Goal: Information Seeking & Learning: Check status

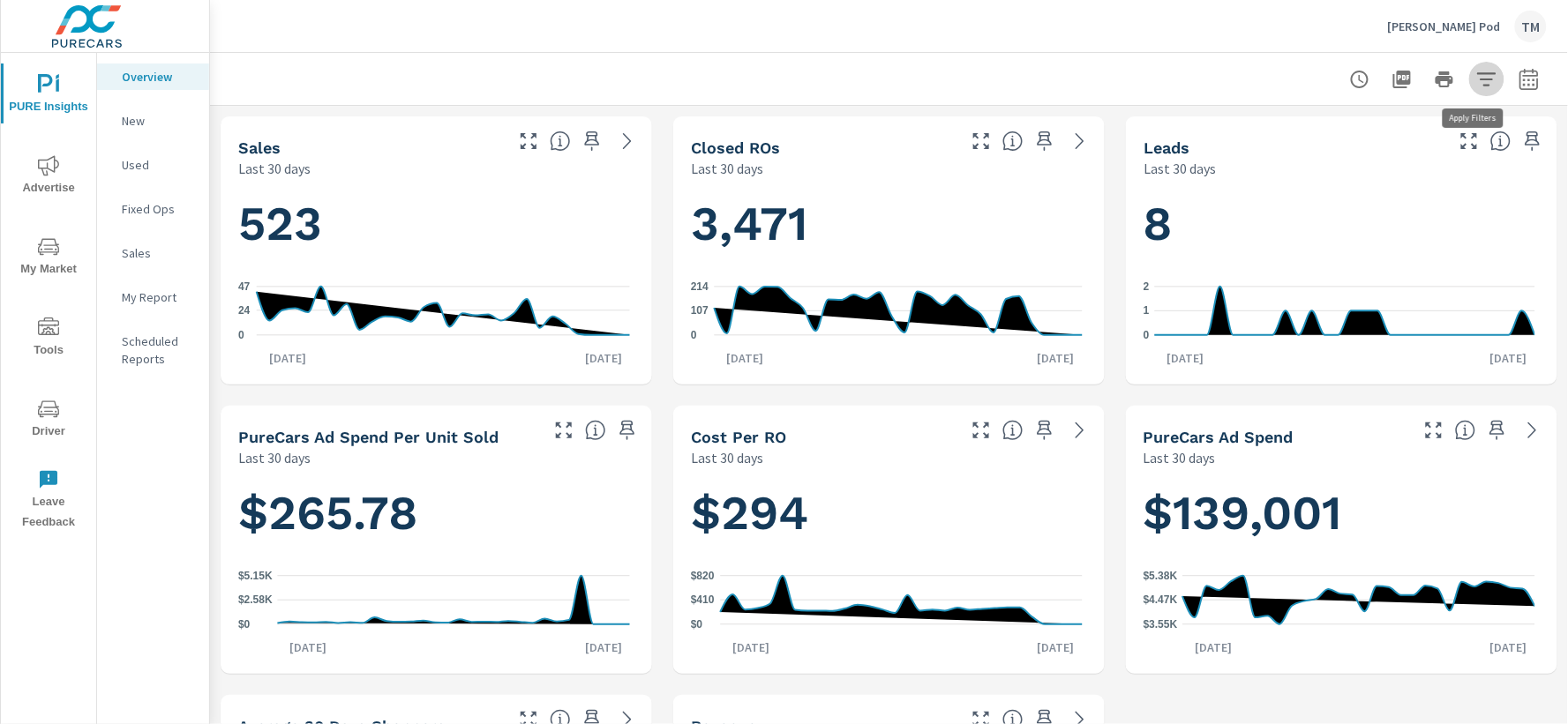
click at [1476, 80] on icon "button" at bounding box center [1487, 79] width 21 height 21
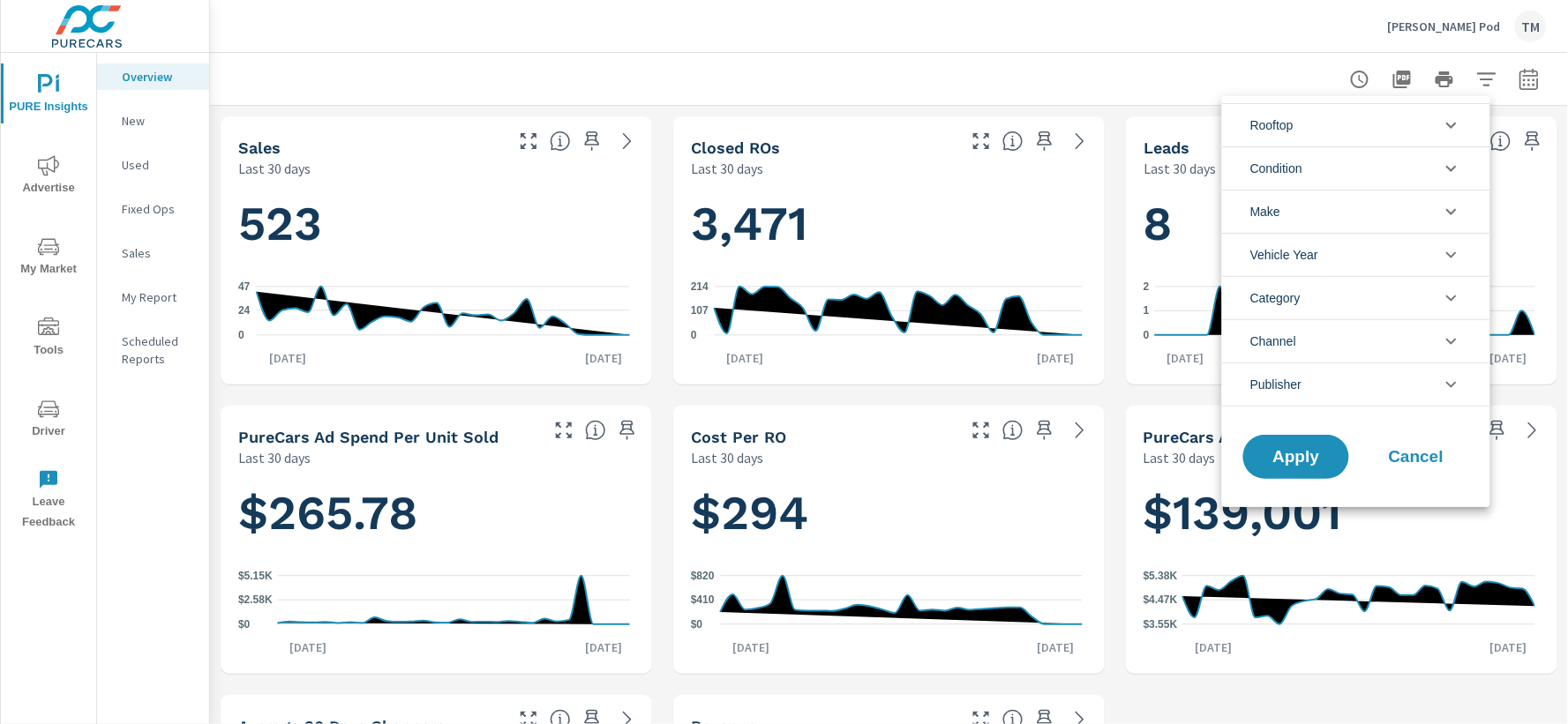
click at [1379, 115] on li "Rooftop" at bounding box center [1356, 124] width 268 height 44
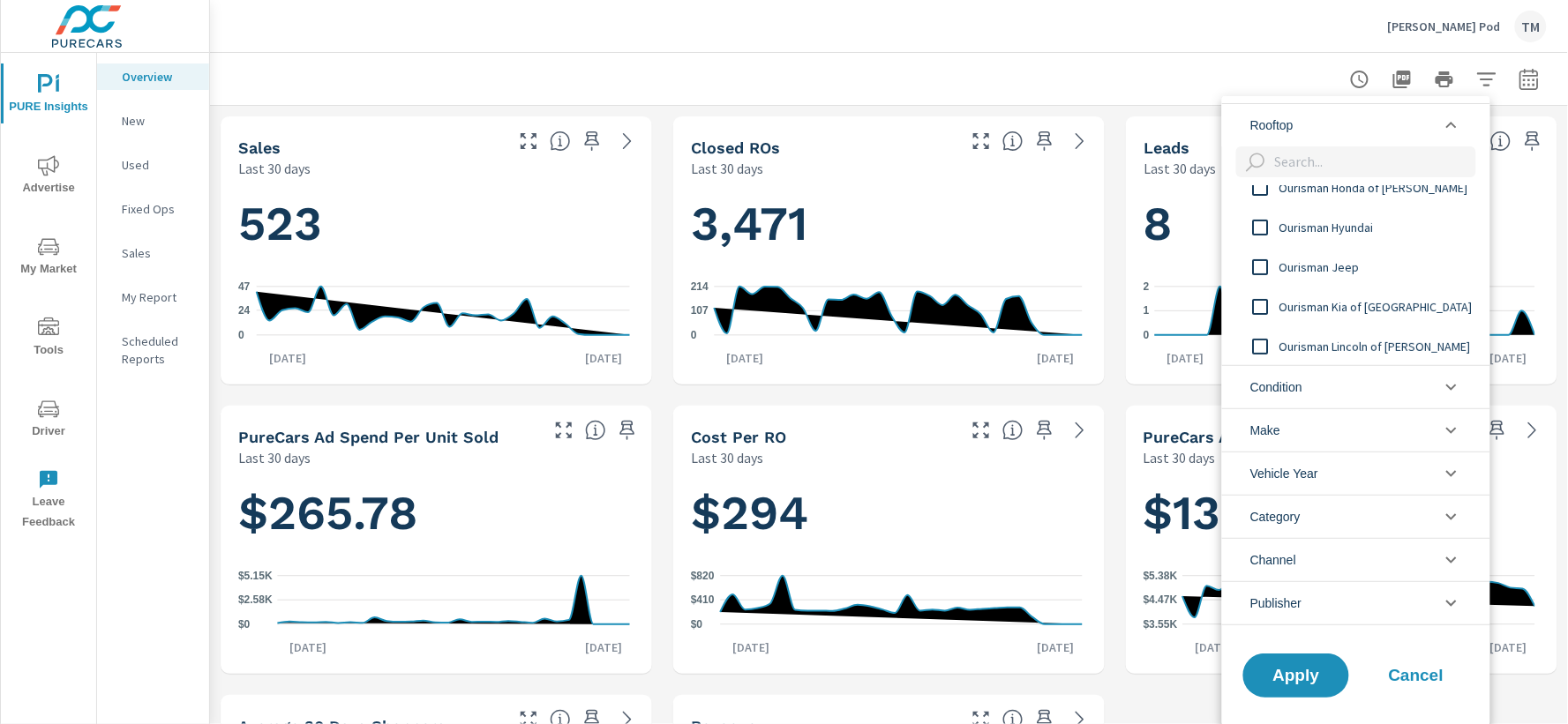
scroll to position [195, 0]
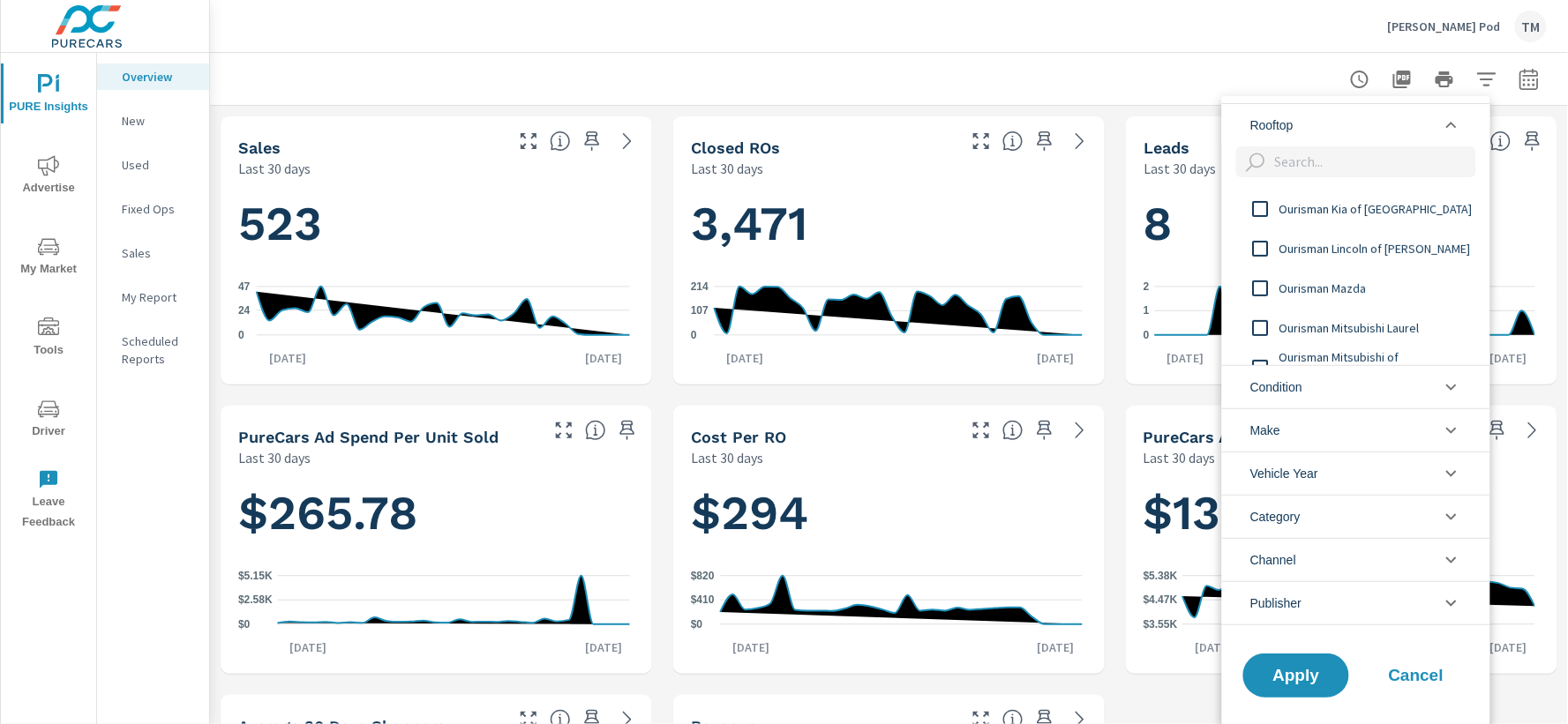
click at [1260, 290] on input "filter options" at bounding box center [1261, 289] width 37 height 37
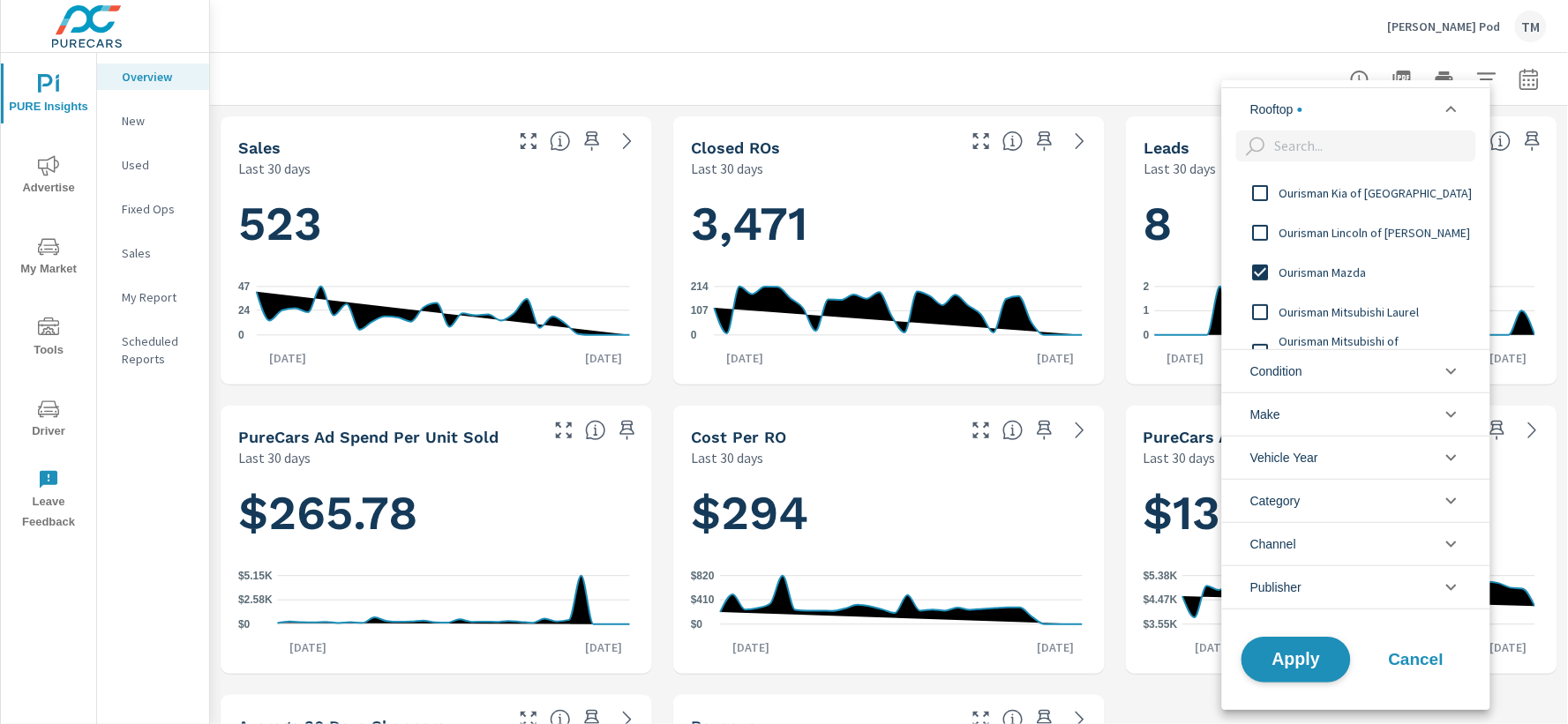
click at [1307, 667] on span "Apply" at bounding box center [1296, 659] width 72 height 17
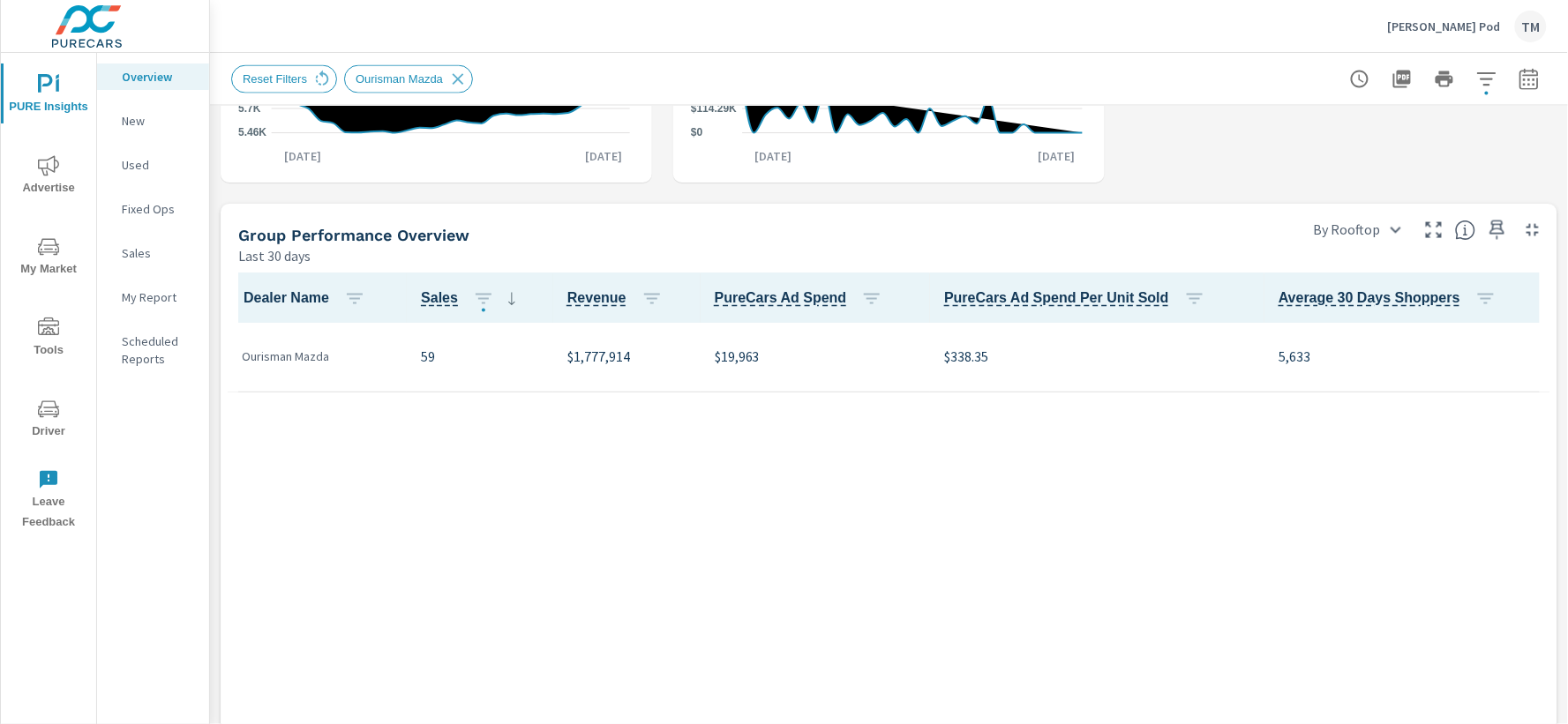
scroll to position [784, 0]
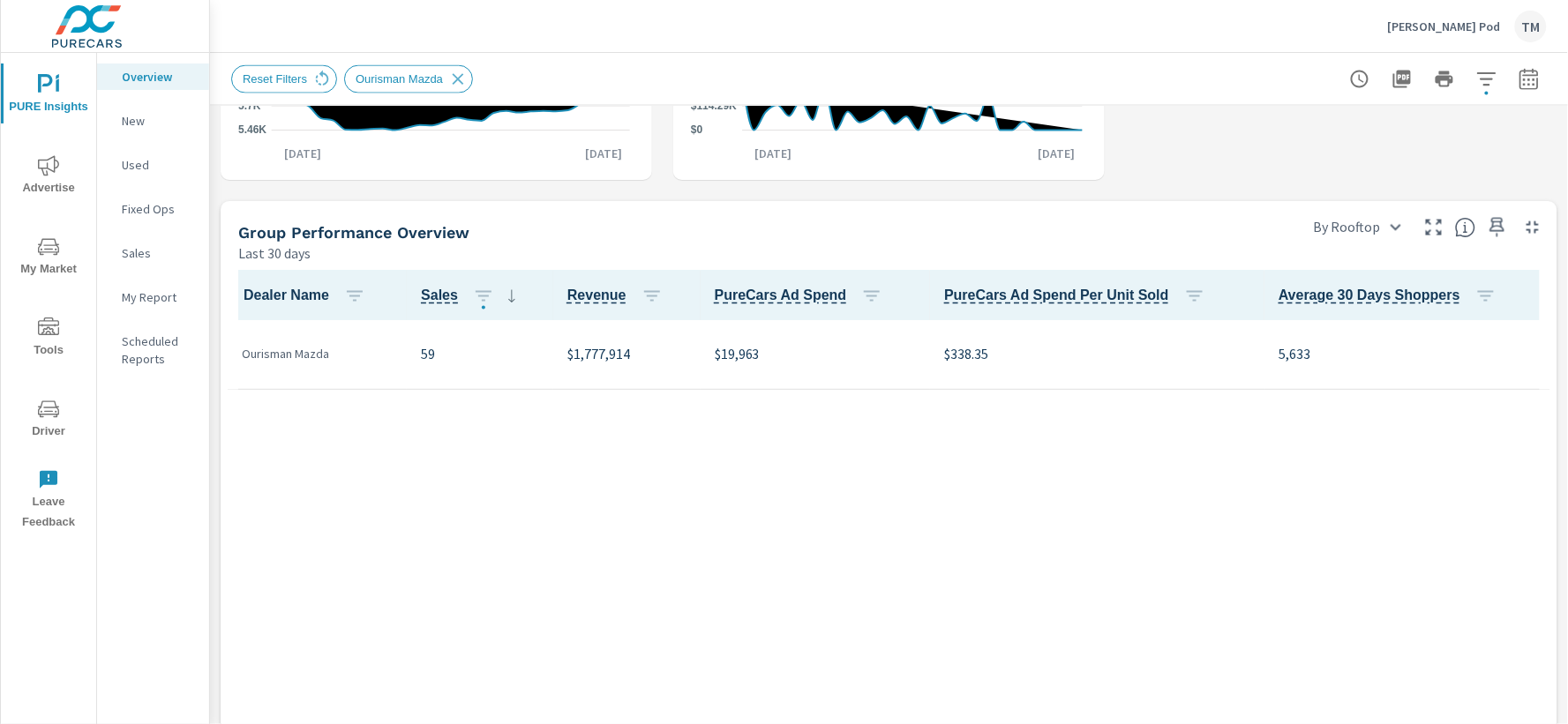
click at [58, 183] on span "Advertise" at bounding box center [48, 177] width 84 height 44
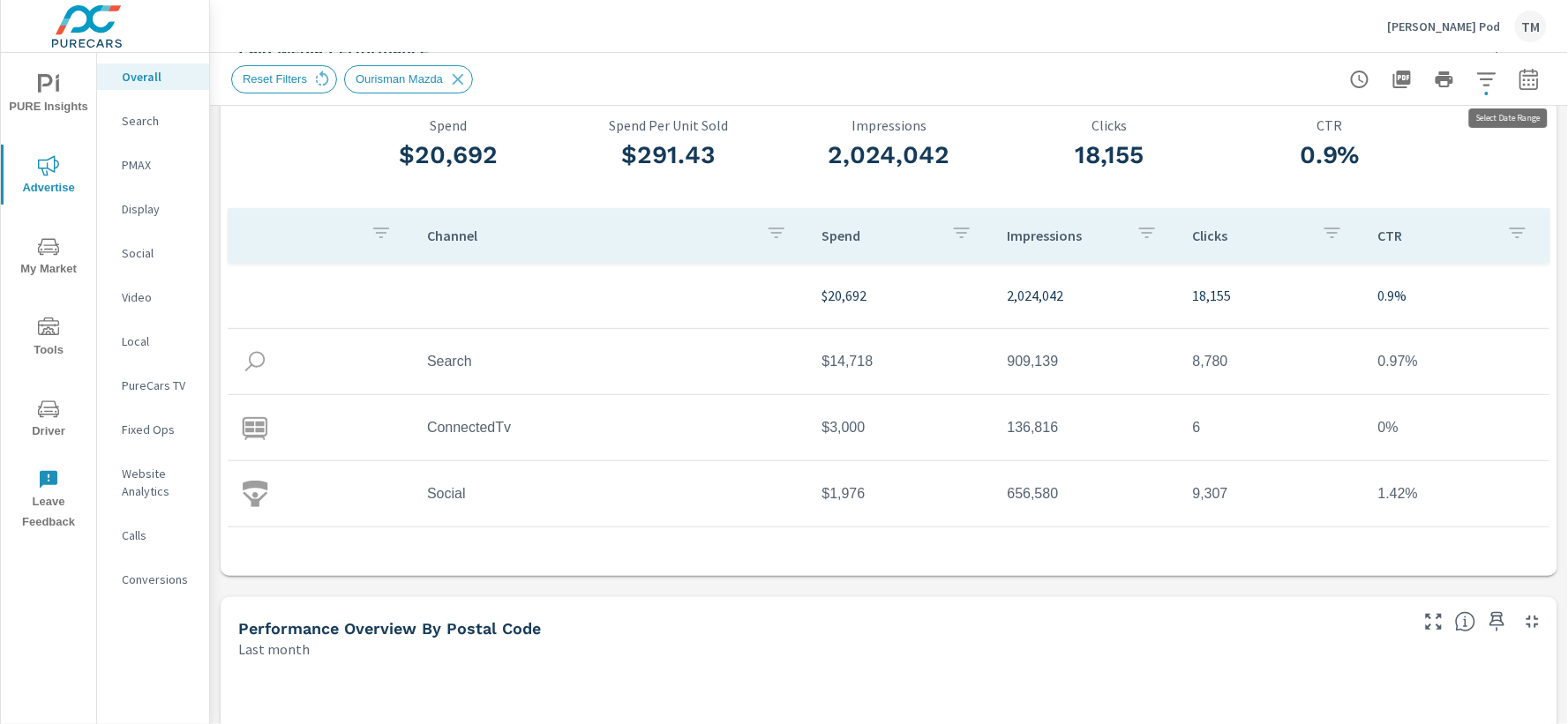
click at [1519, 88] on icon "button" at bounding box center [1528, 78] width 19 height 21
select select "Last month"
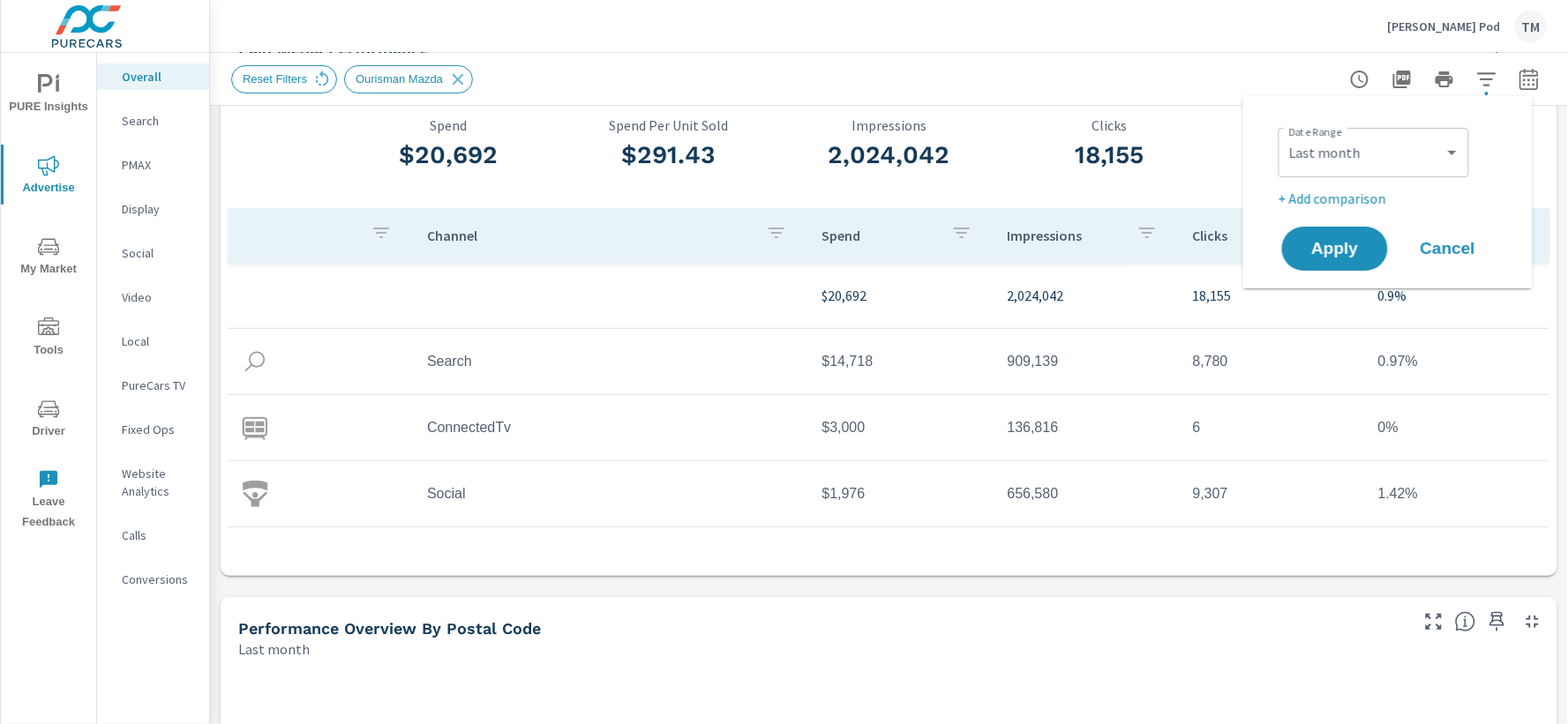
click at [1289, 84] on div "Reset Filters Ourisman Mazda" at bounding box center [889, 79] width 1316 height 52
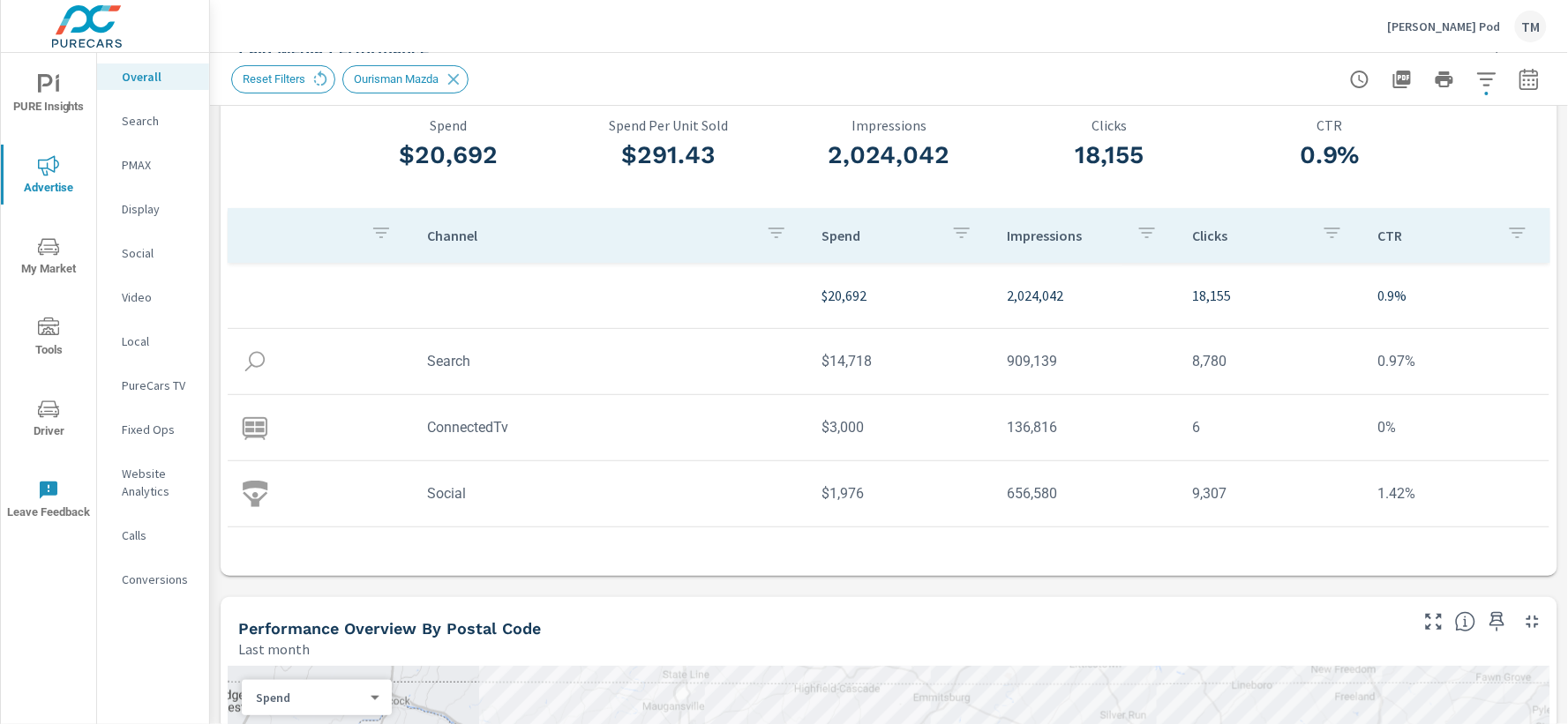
scroll to position [52, 0]
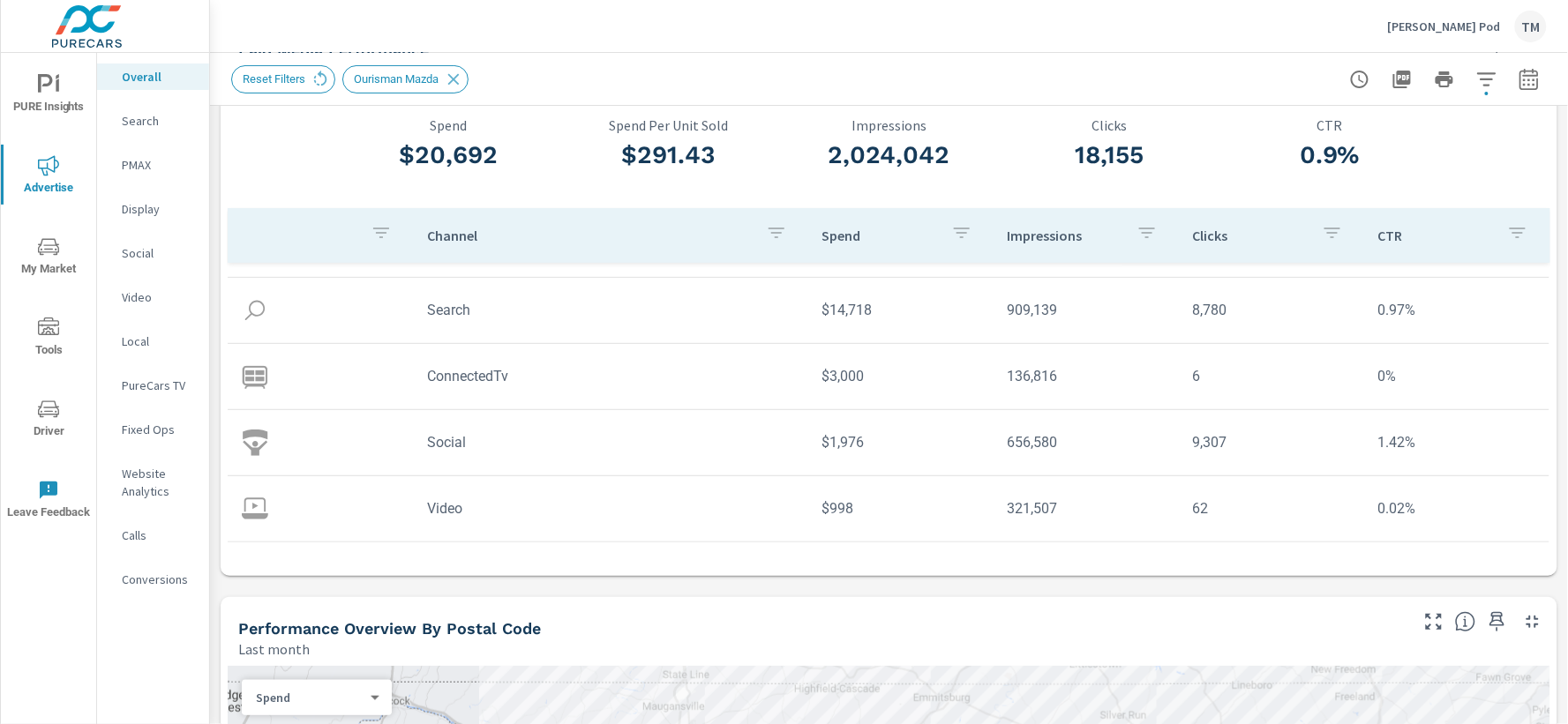
click at [760, 47] on div "[PERSON_NAME] Pod TM" at bounding box center [889, 26] width 1316 height 52
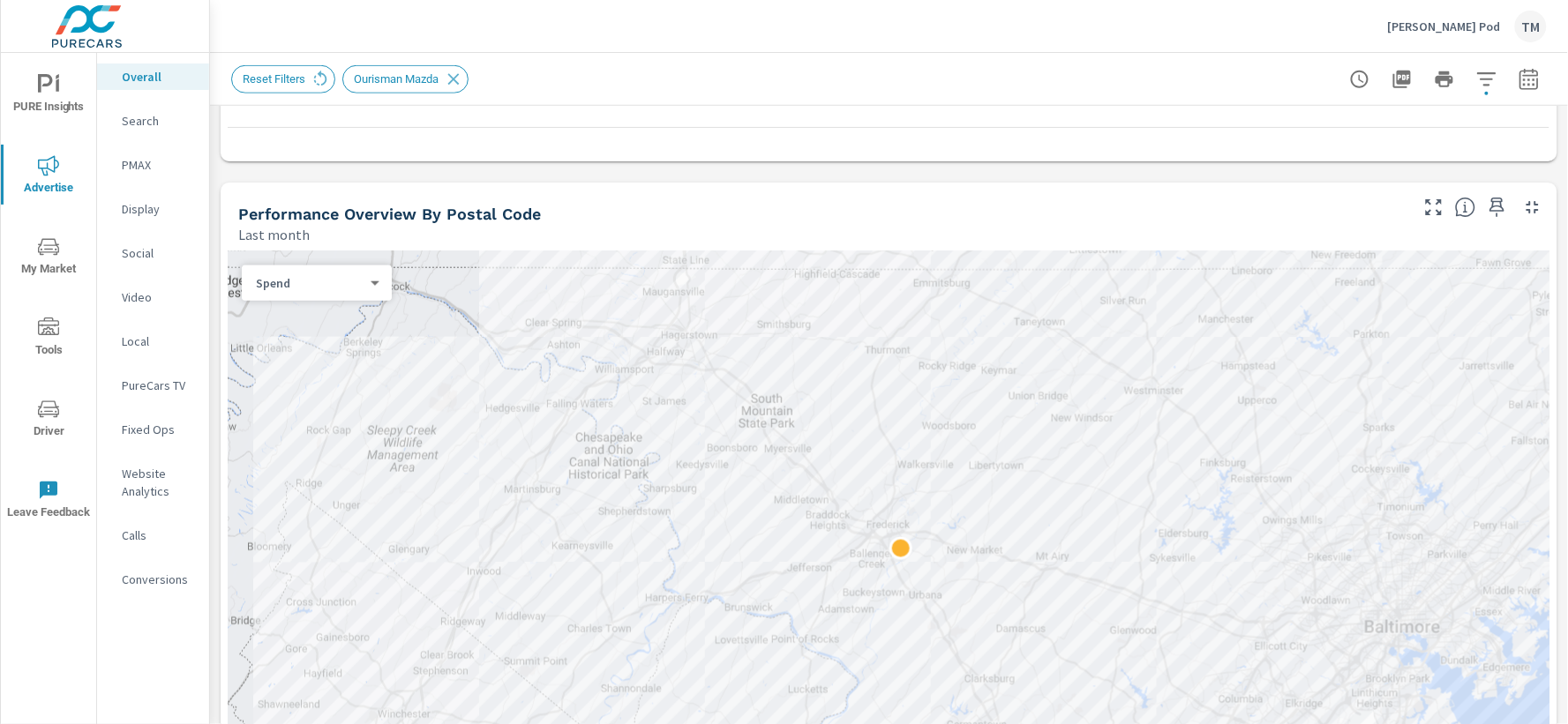
scroll to position [587, 0]
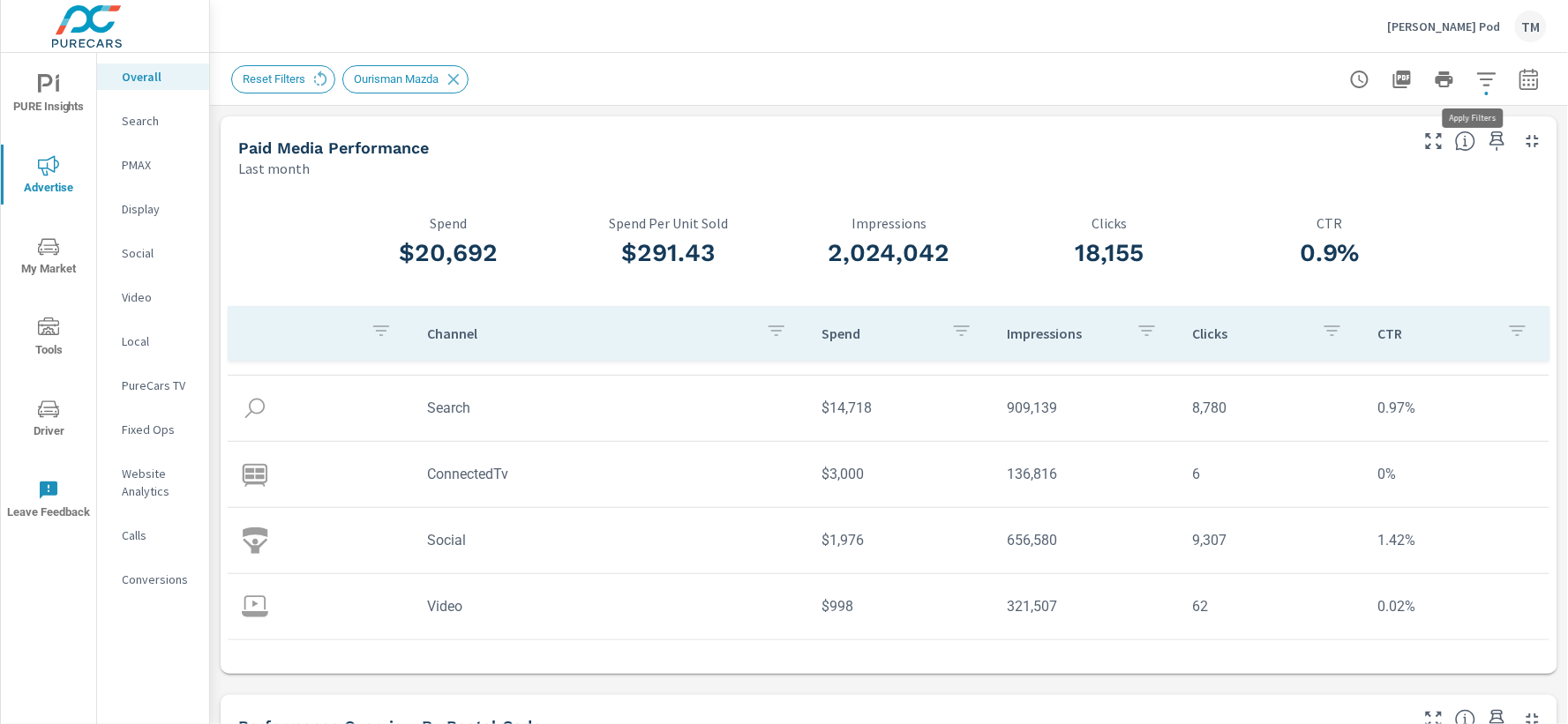
click at [1477, 76] on icon "button" at bounding box center [1487, 79] width 21 height 21
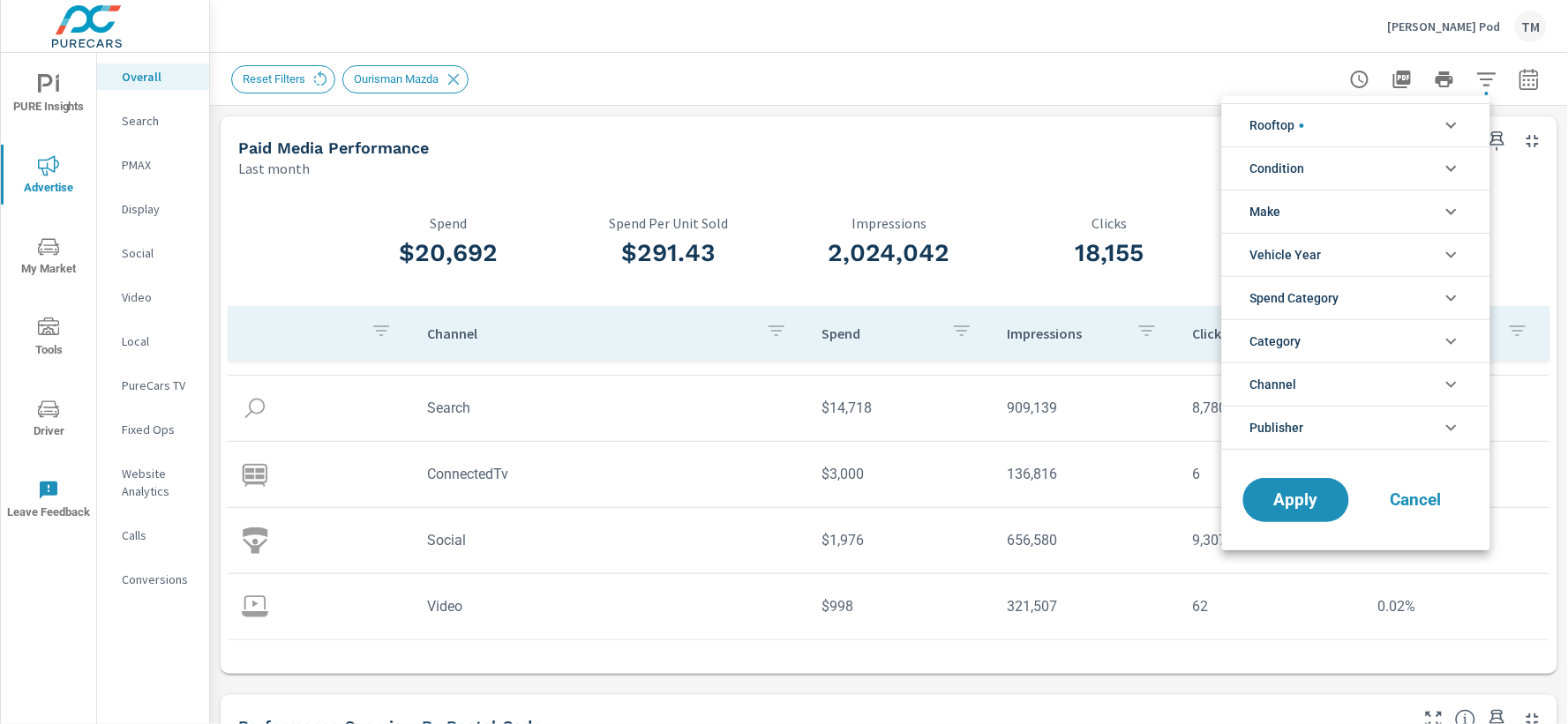
click at [1353, 127] on li "Rooftop" at bounding box center [1356, 124] width 268 height 44
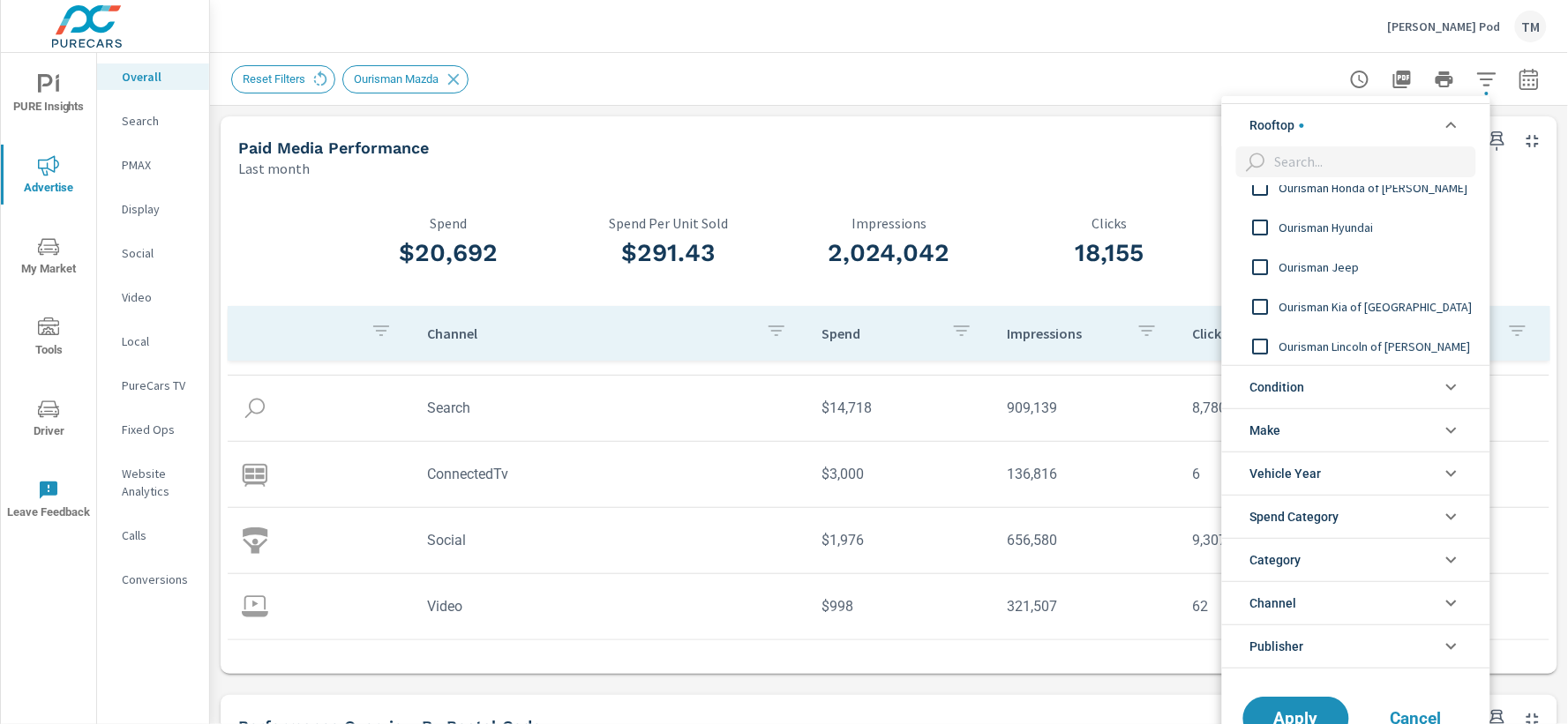
scroll to position [195, 0]
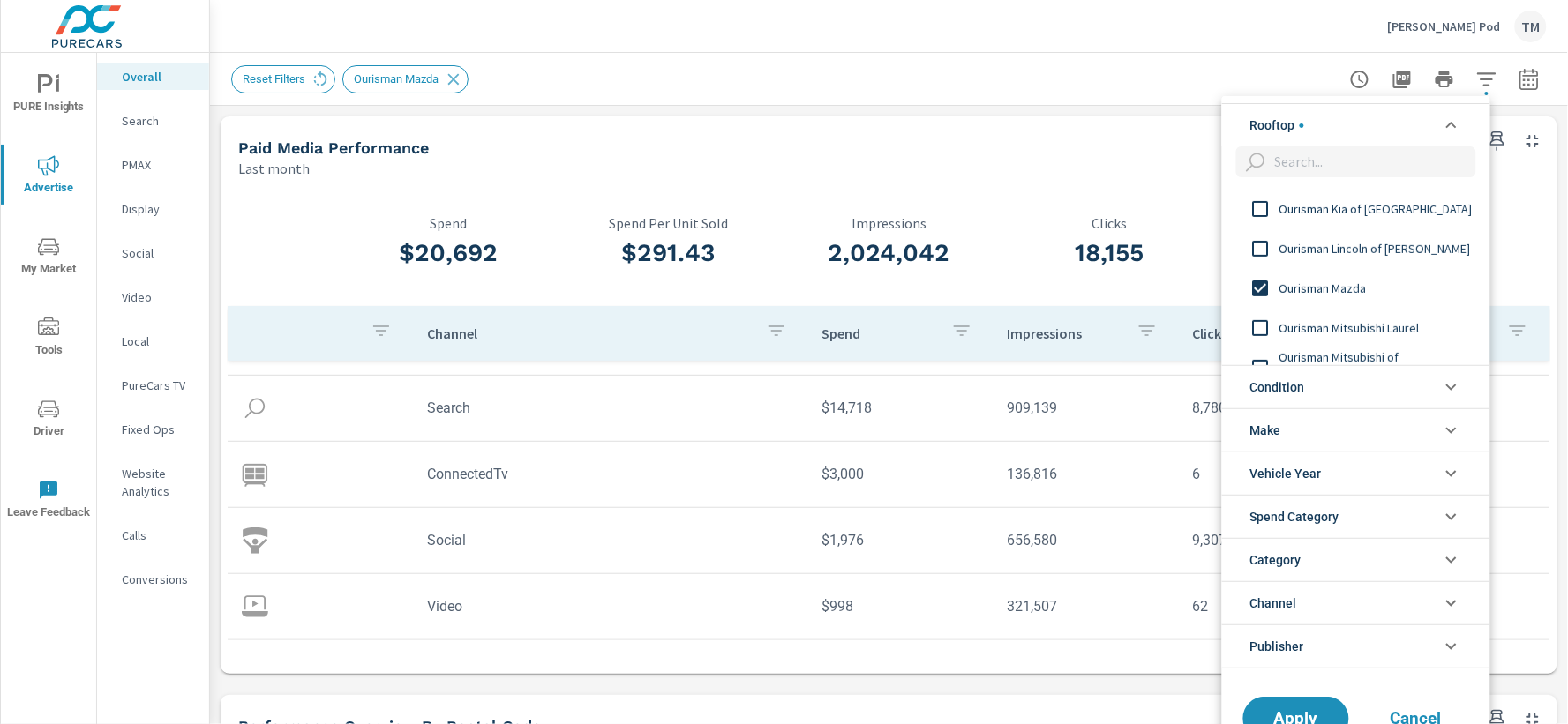
click at [1257, 283] on input "filter options" at bounding box center [1261, 289] width 37 height 37
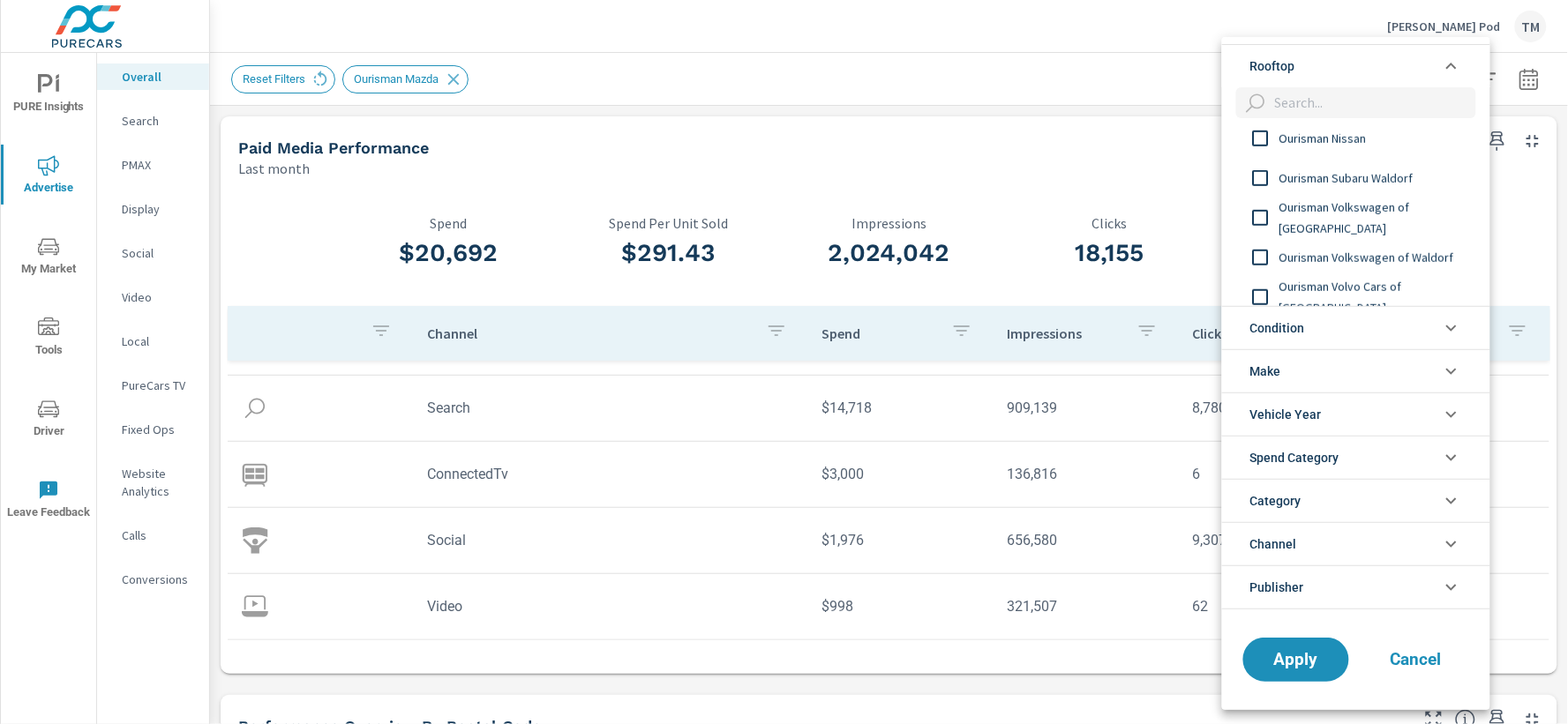
scroll to position [358, 0]
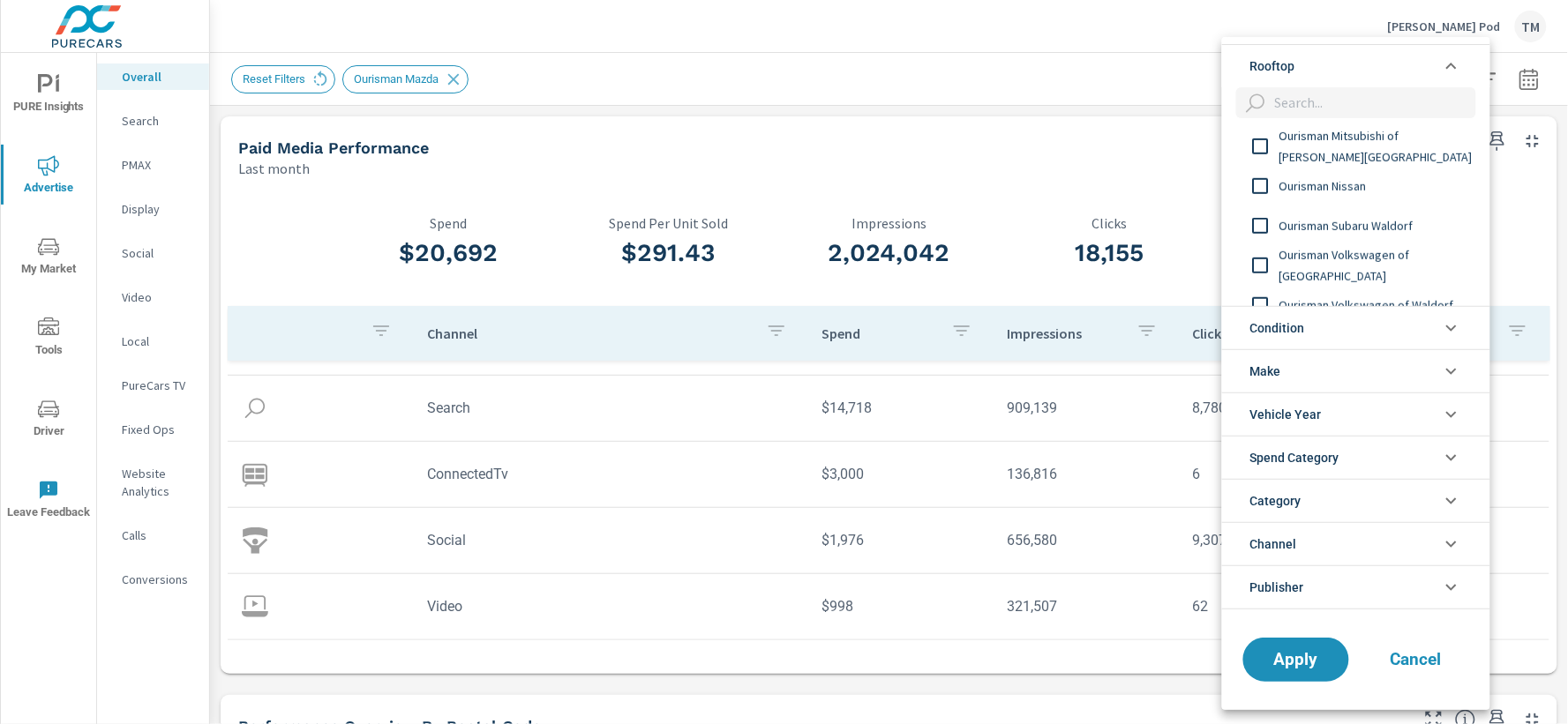
click at [1268, 223] on input "filter options" at bounding box center [1261, 226] width 37 height 37
click at [1304, 653] on span "Apply" at bounding box center [1296, 659] width 72 height 17
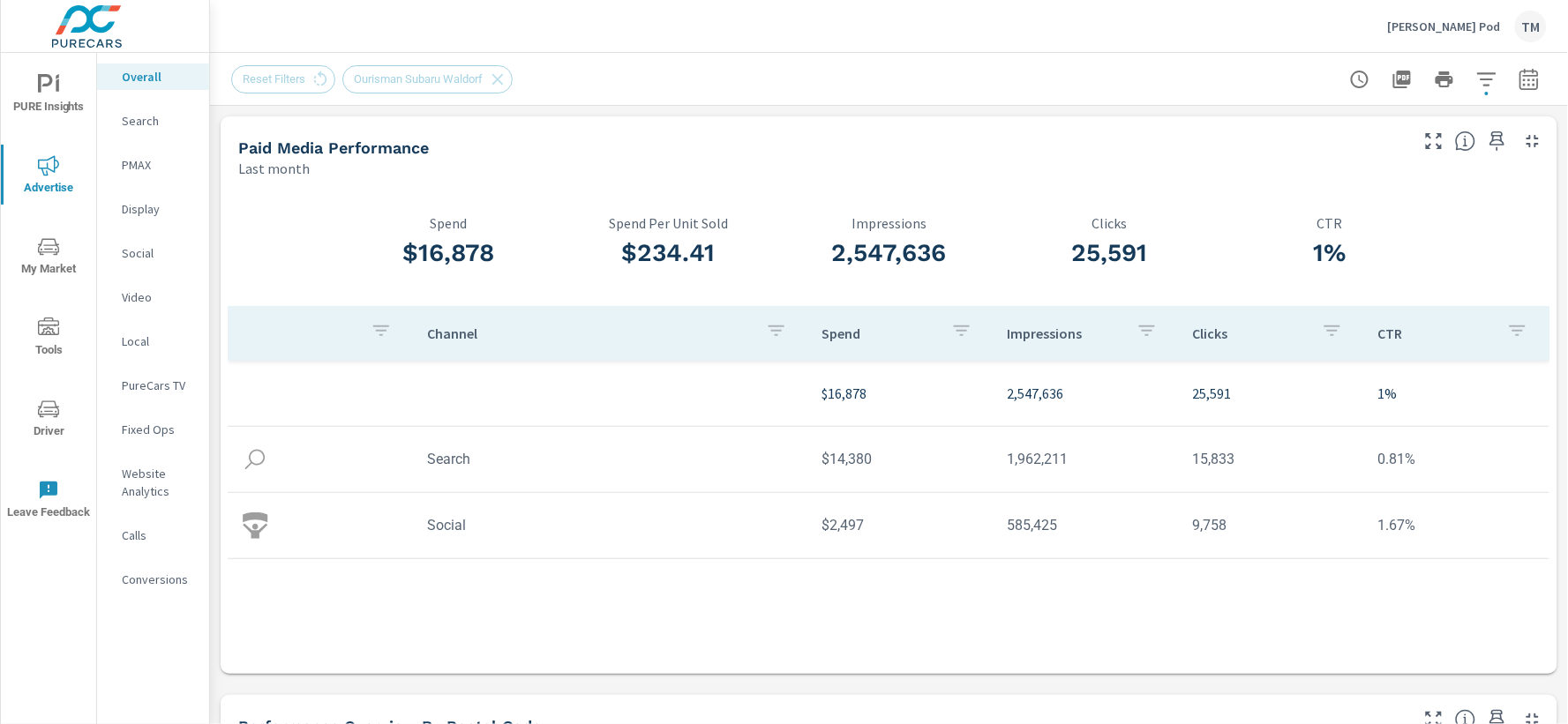
click at [844, 464] on td "$14,380" at bounding box center [900, 458] width 185 height 45
copy td "14,380"
click at [842, 533] on td "$2,497" at bounding box center [900, 525] width 185 height 45
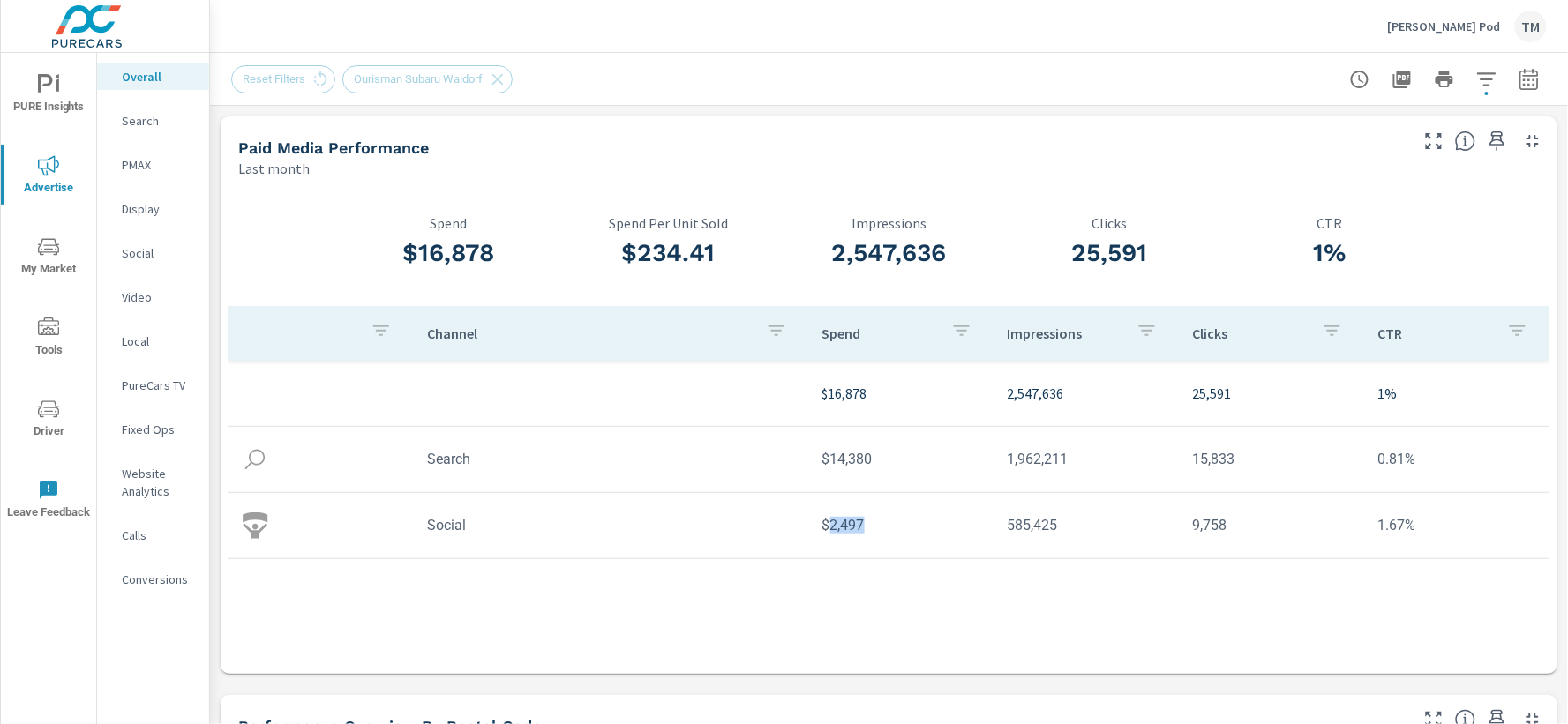
copy td "2,497"
click at [879, 607] on div "Channel Spend Impressions Clicks CTR $16,878 2,547,636 25,591 1% Search $14,380…" at bounding box center [889, 473] width 1323 height 334
click at [1476, 82] on icon "button" at bounding box center [1487, 79] width 21 height 21
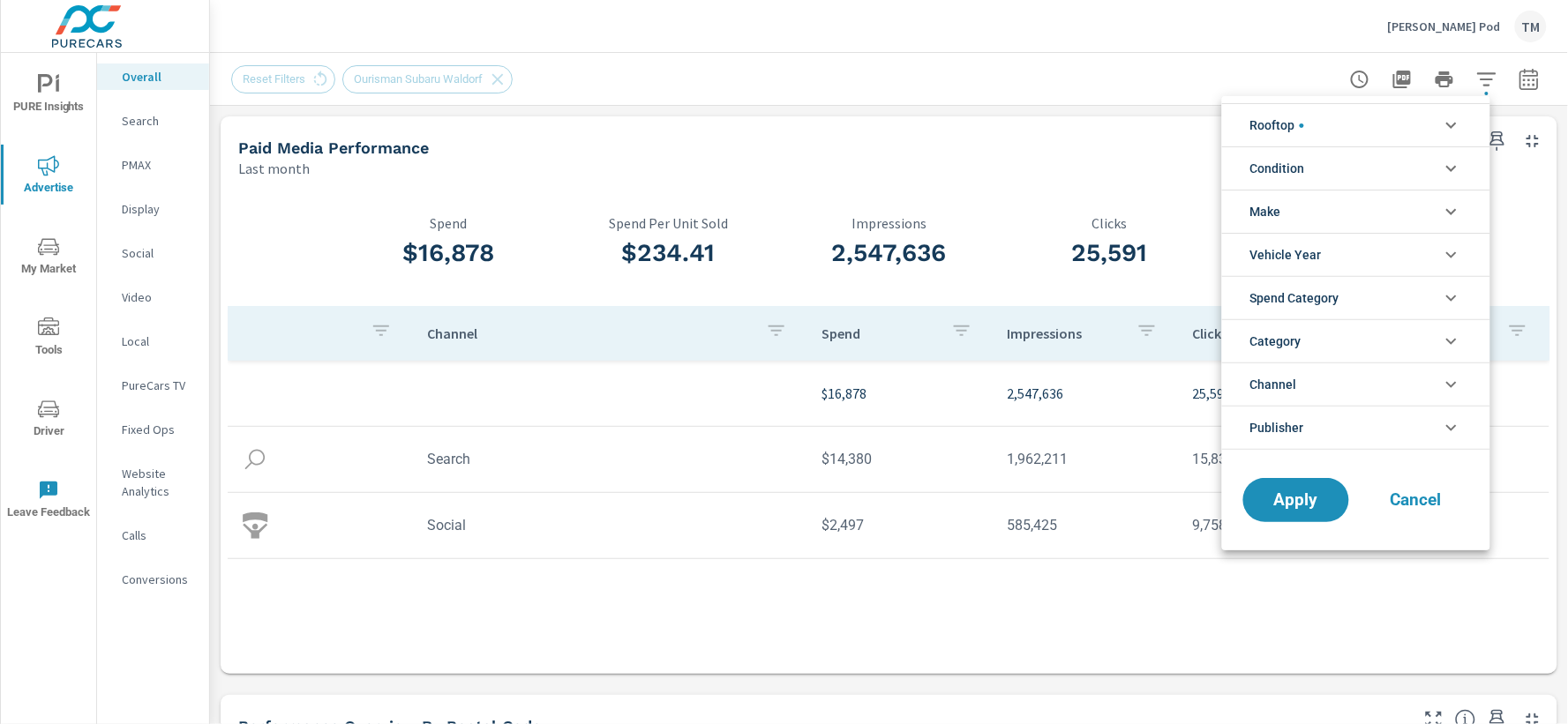
click at [1372, 125] on li "Rooftop" at bounding box center [1356, 124] width 268 height 44
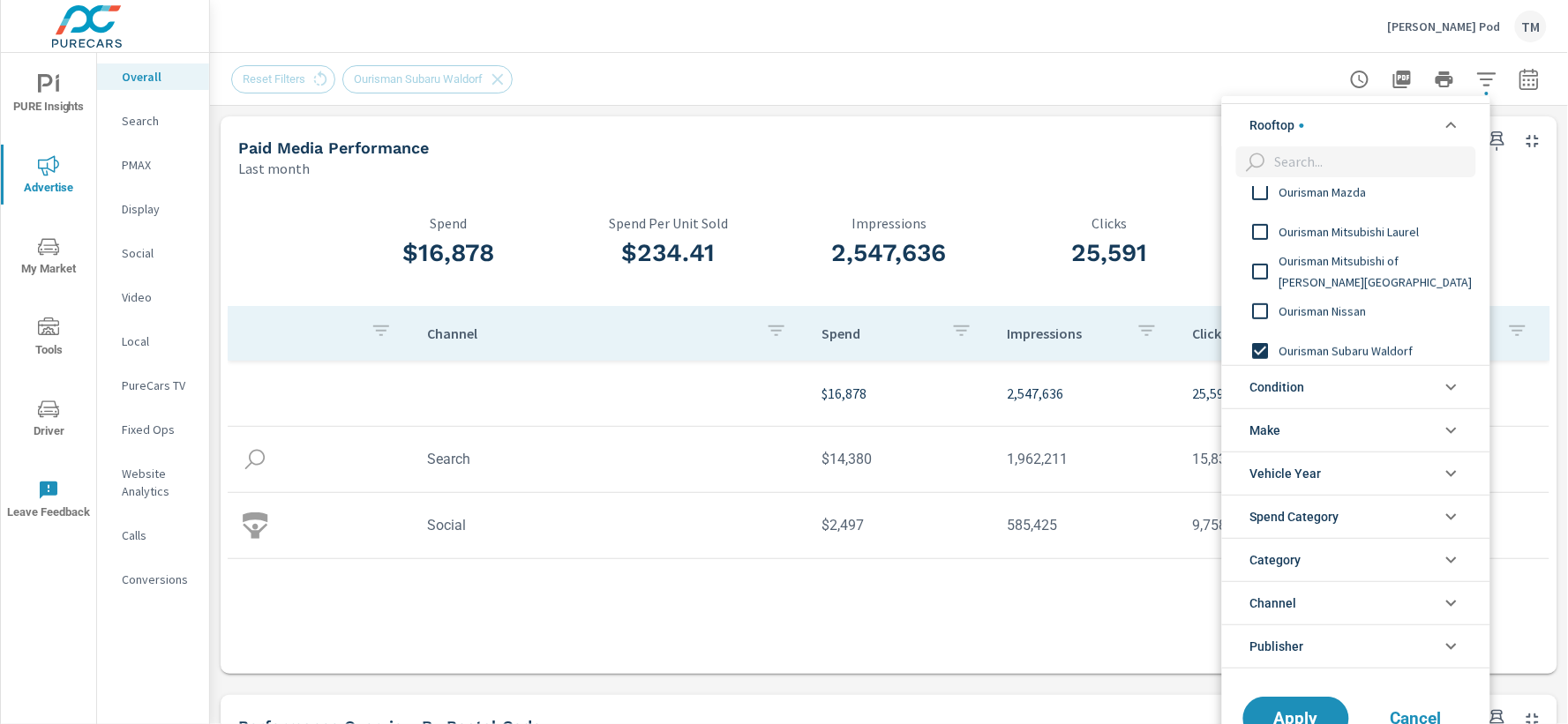
scroll to position [294, 0]
click at [1259, 346] on input "filter options" at bounding box center [1261, 349] width 37 height 37
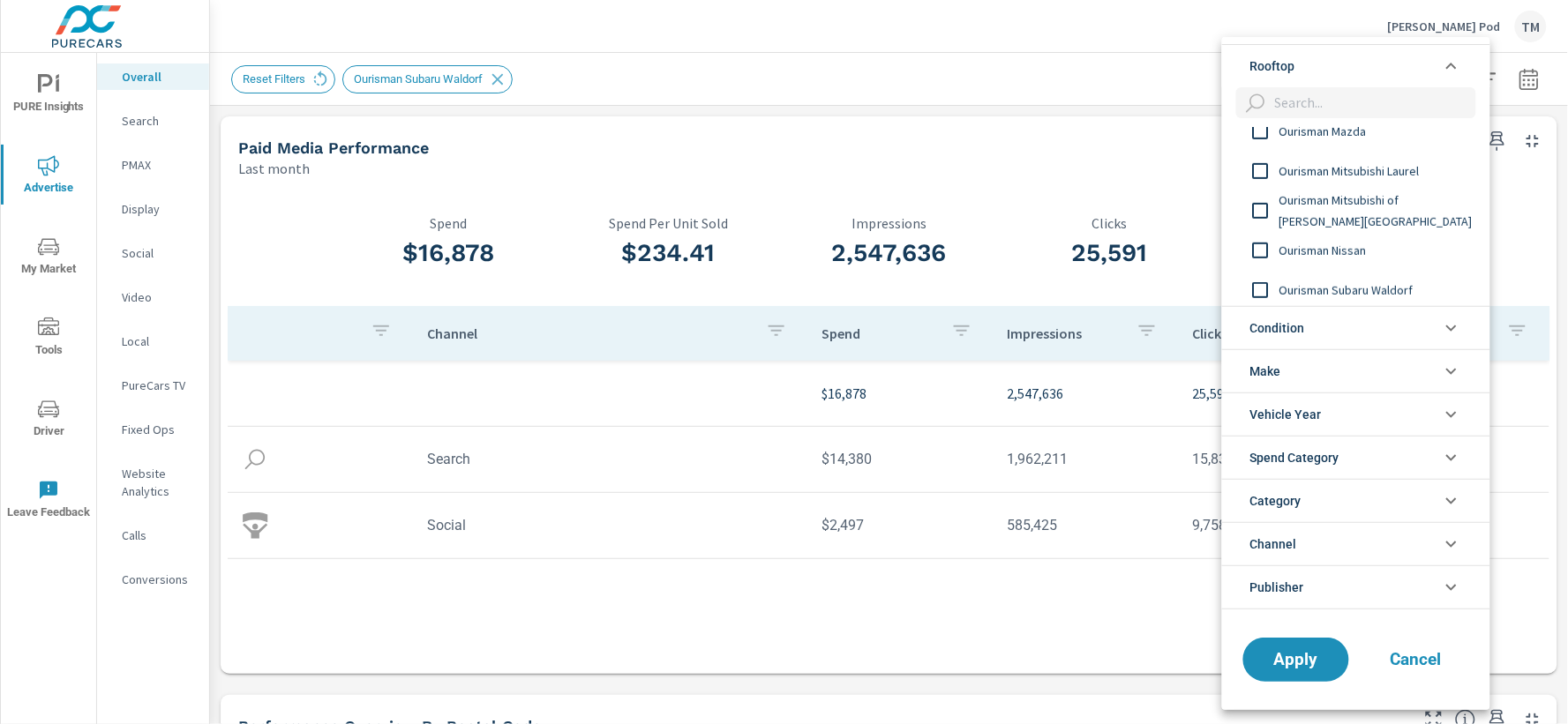
scroll to position [392, 0]
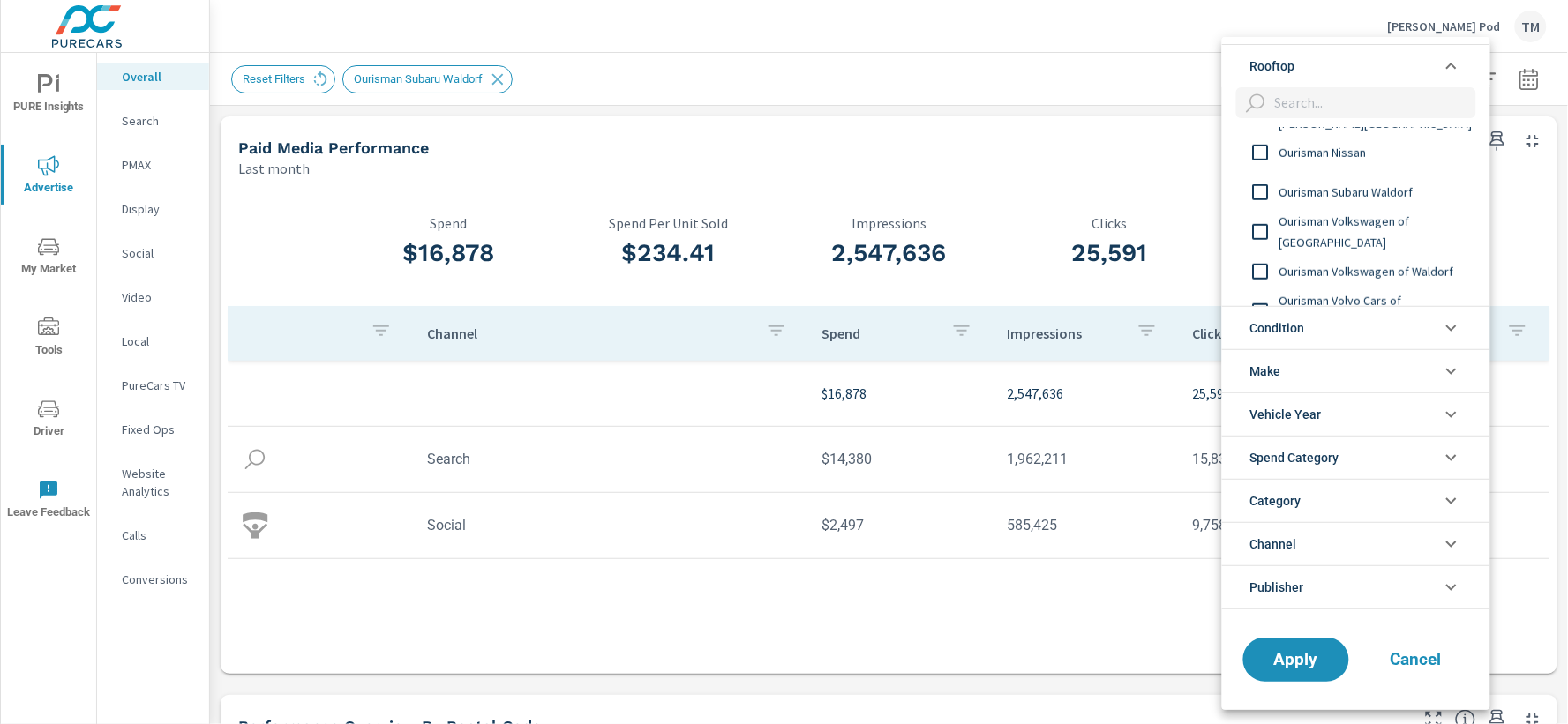
click at [1262, 269] on input "filter options" at bounding box center [1261, 272] width 37 height 37
click at [1297, 672] on button "Apply" at bounding box center [1296, 660] width 109 height 46
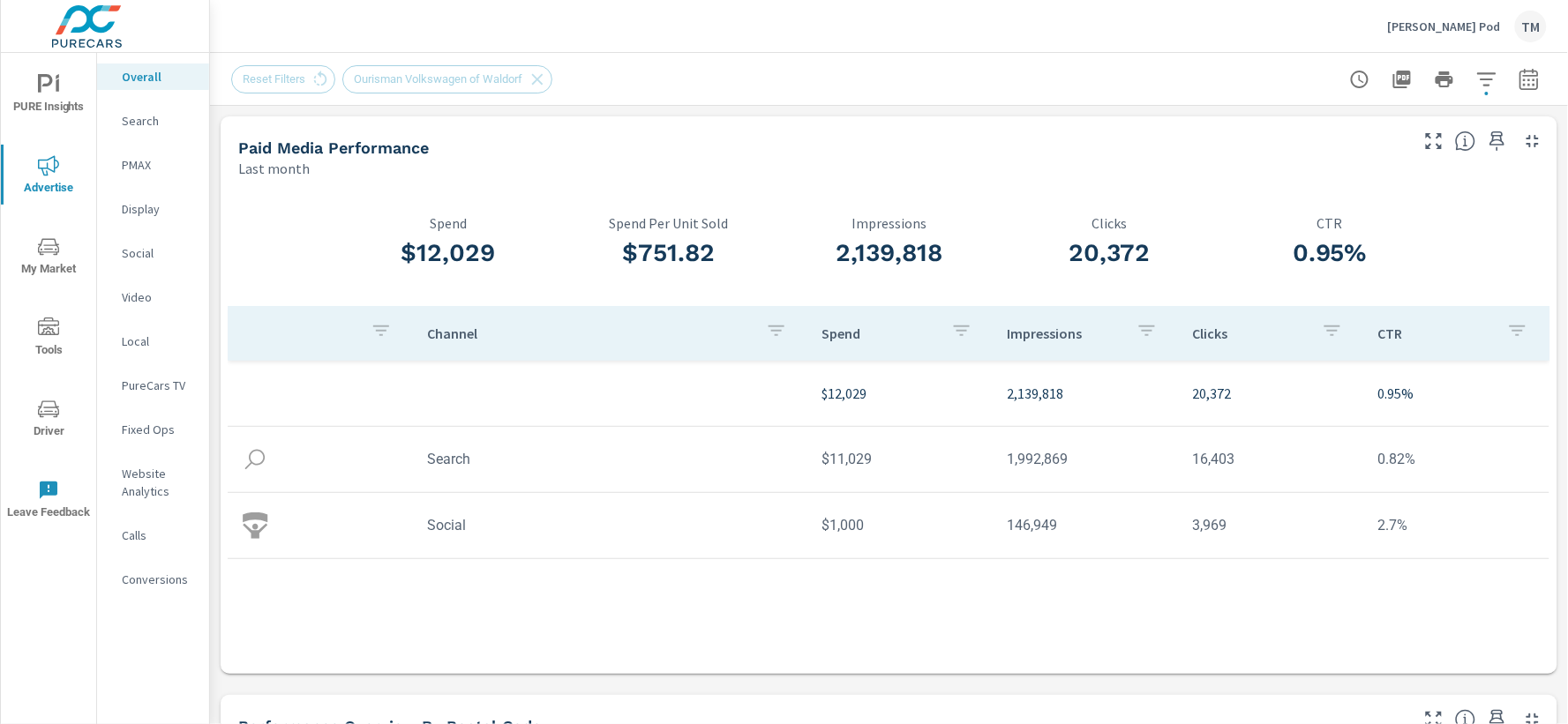
click at [839, 460] on td "$11,029" at bounding box center [900, 458] width 185 height 45
